Goal: Information Seeking & Learning: Find specific fact

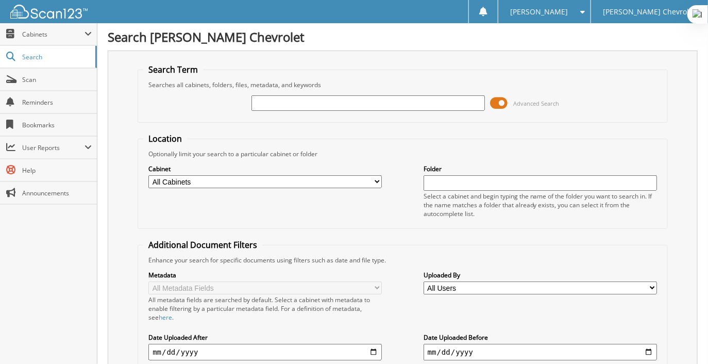
click at [295, 106] on input "text" at bounding box center [369, 102] width 234 height 15
type input "85160"
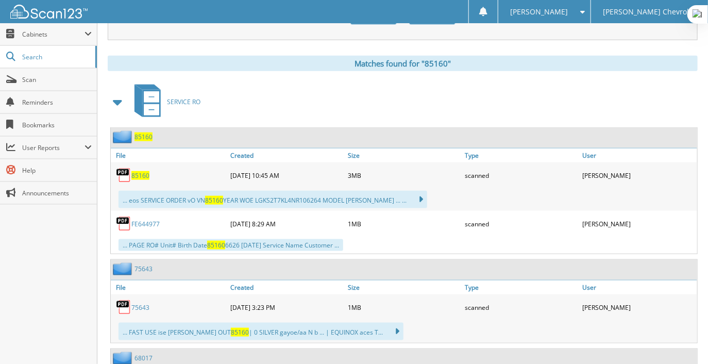
scroll to position [413, 0]
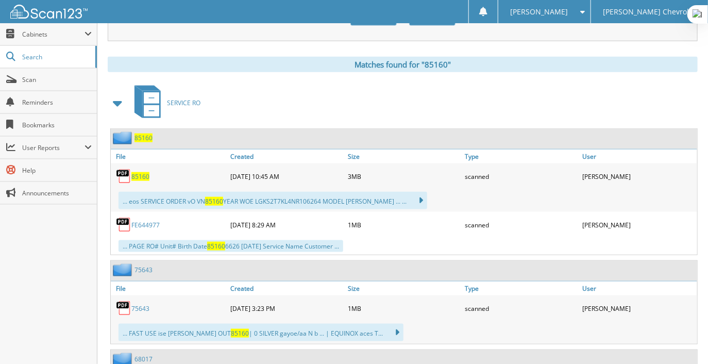
click at [146, 134] on span "85160" at bounding box center [144, 138] width 18 height 9
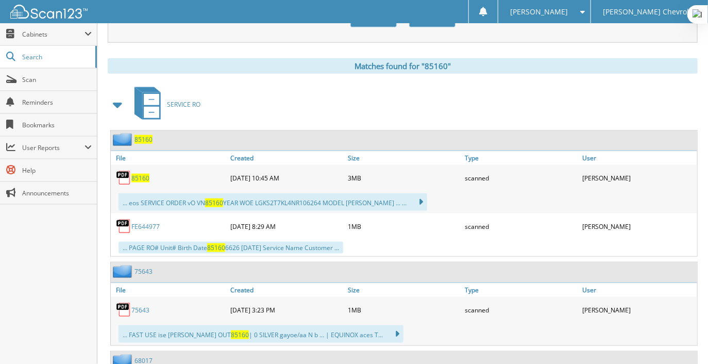
scroll to position [412, 0]
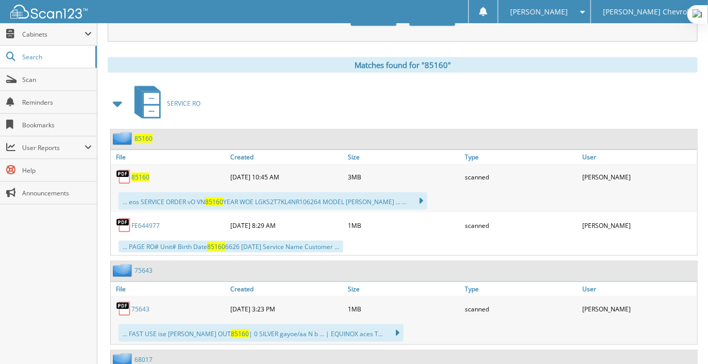
click at [145, 173] on span "85160" at bounding box center [140, 177] width 18 height 9
